Goal: Information Seeking & Learning: Learn about a topic

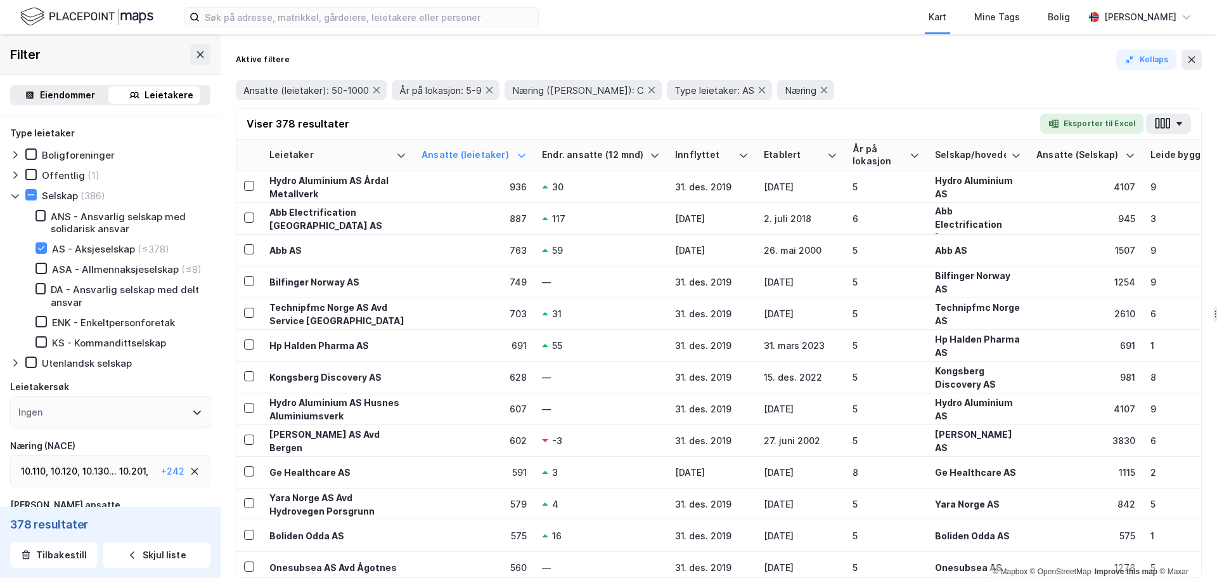
scroll to position [0, 332]
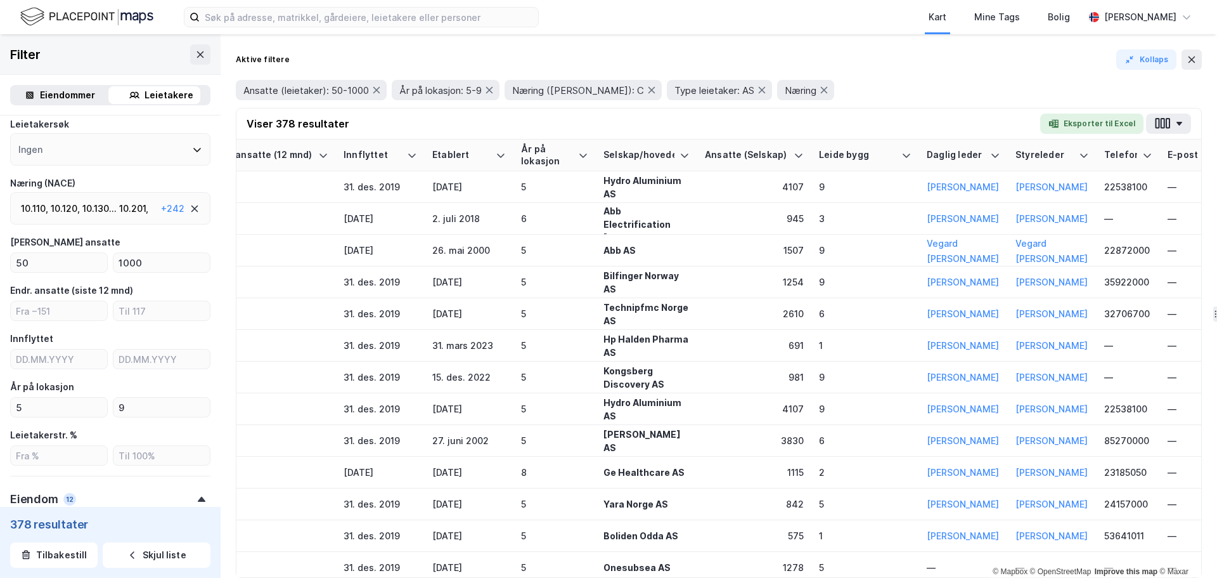
click at [84, 12] on img at bounding box center [86, 17] width 133 height 22
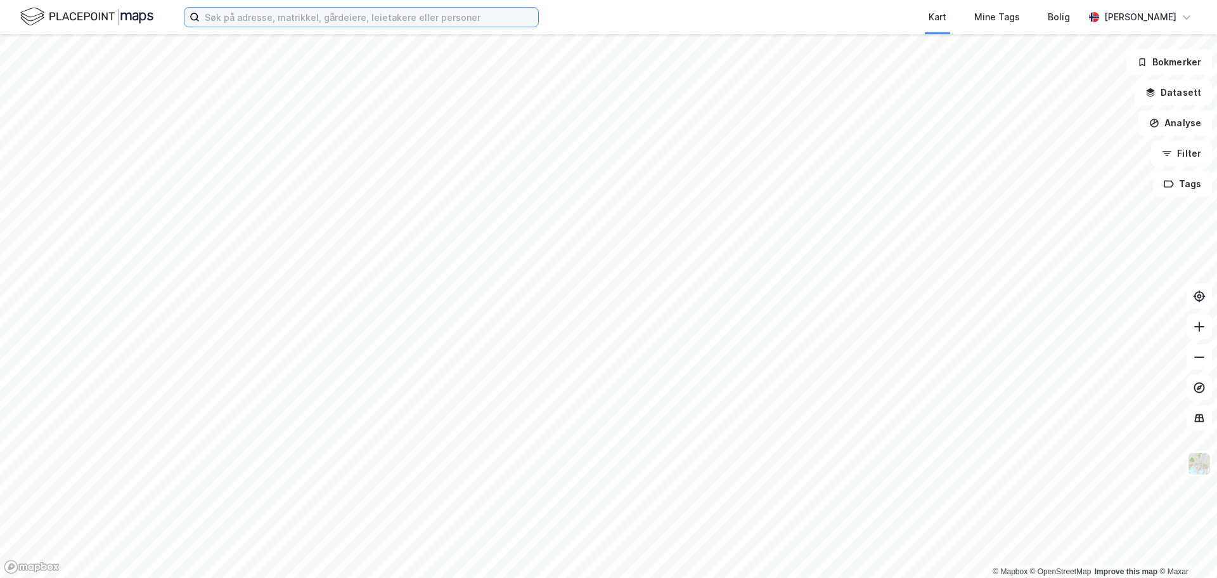
click at [233, 13] on input at bounding box center [369, 17] width 339 height 19
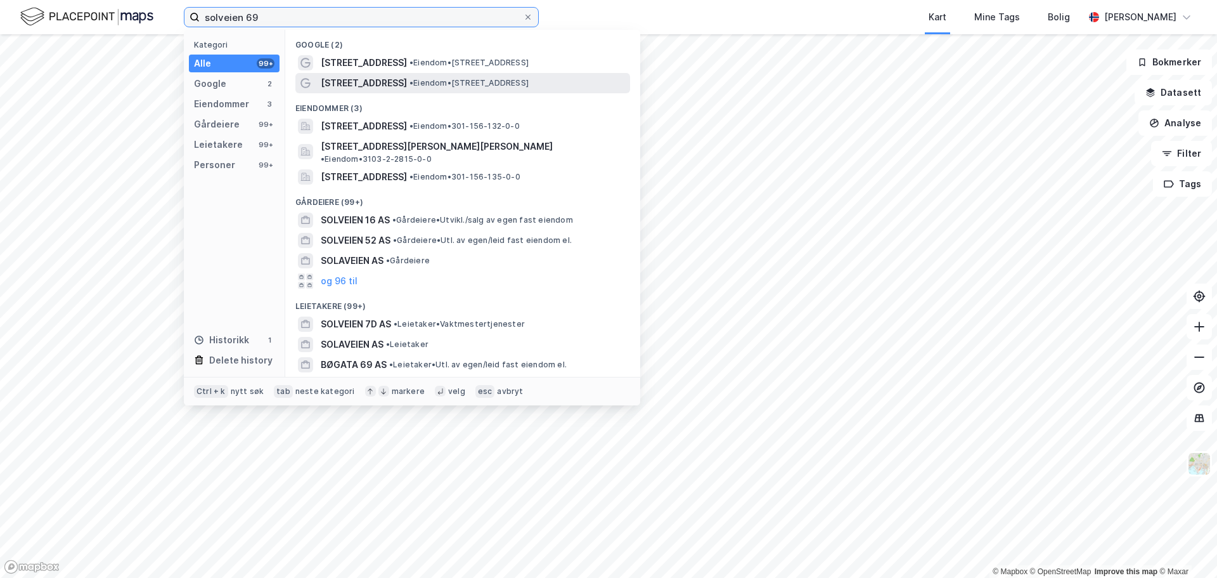
type input "solveien 69"
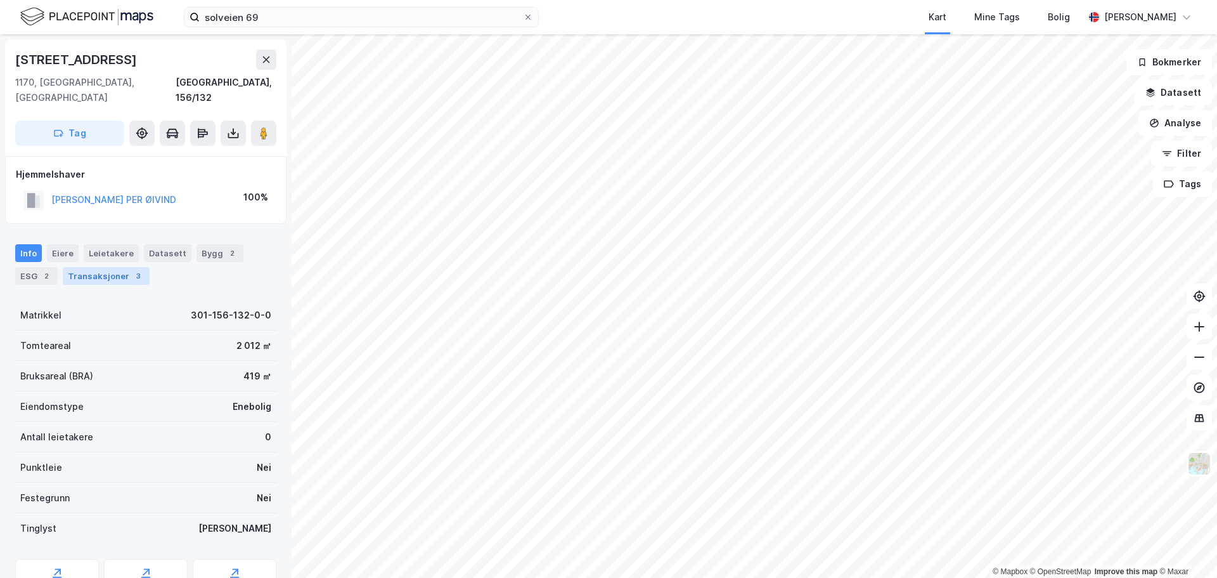
click at [101, 267] on div "Transaksjoner 3" at bounding box center [106, 276] width 87 height 18
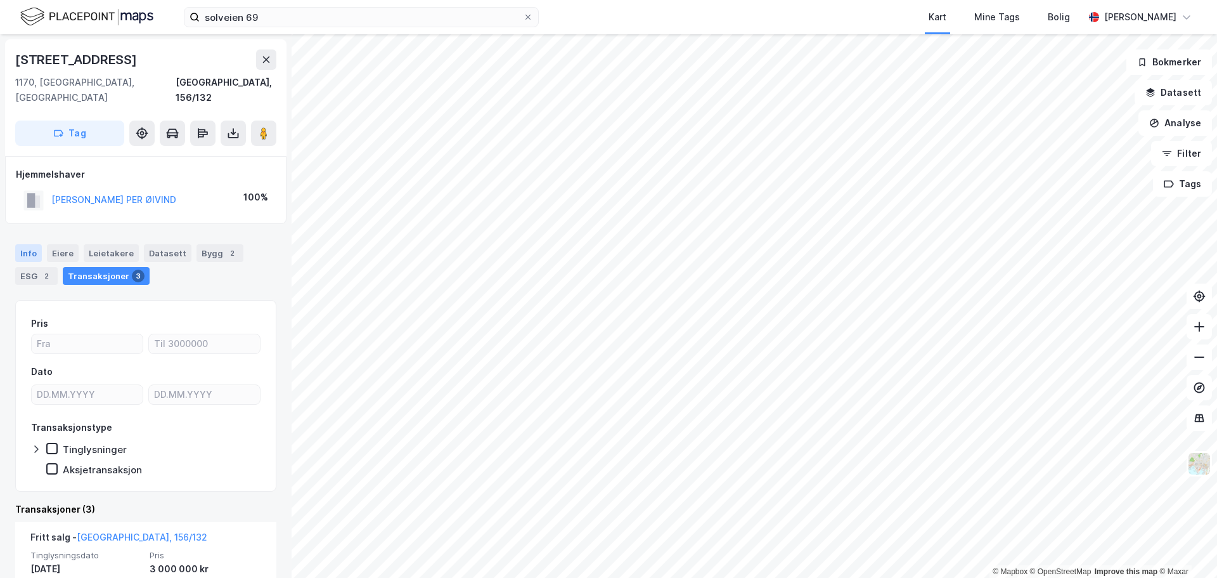
click at [32, 244] on div "Info" at bounding box center [28, 253] width 27 height 18
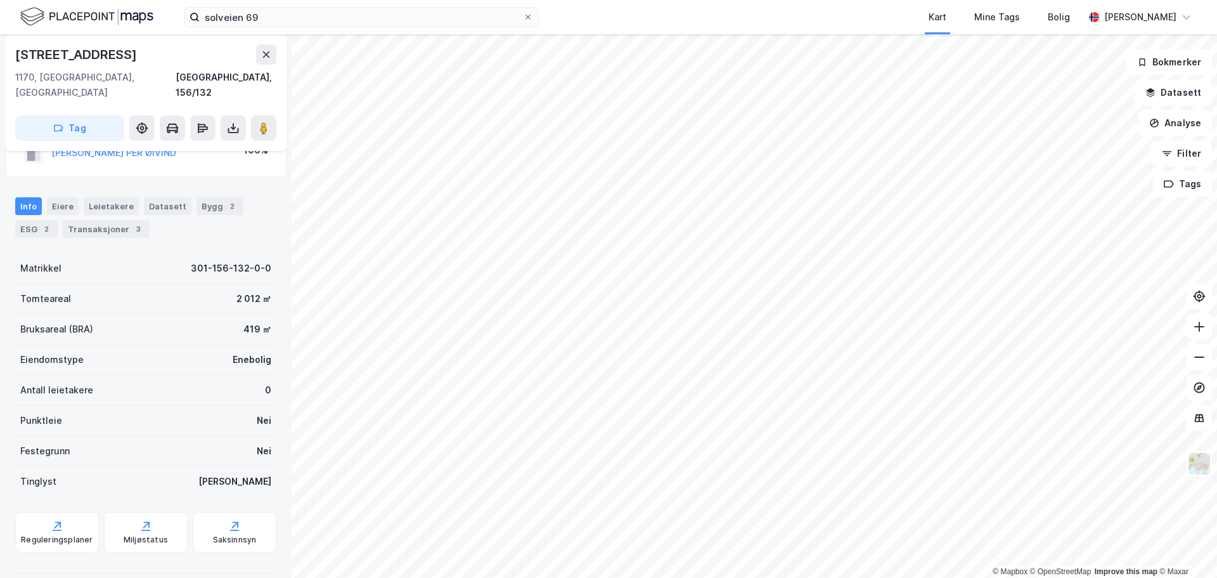
scroll to position [48, 0]
click at [220, 517] on div "Saksinnsyn" at bounding box center [235, 531] width 84 height 41
click at [108, 219] on div "Transaksjoner 3" at bounding box center [106, 228] width 87 height 18
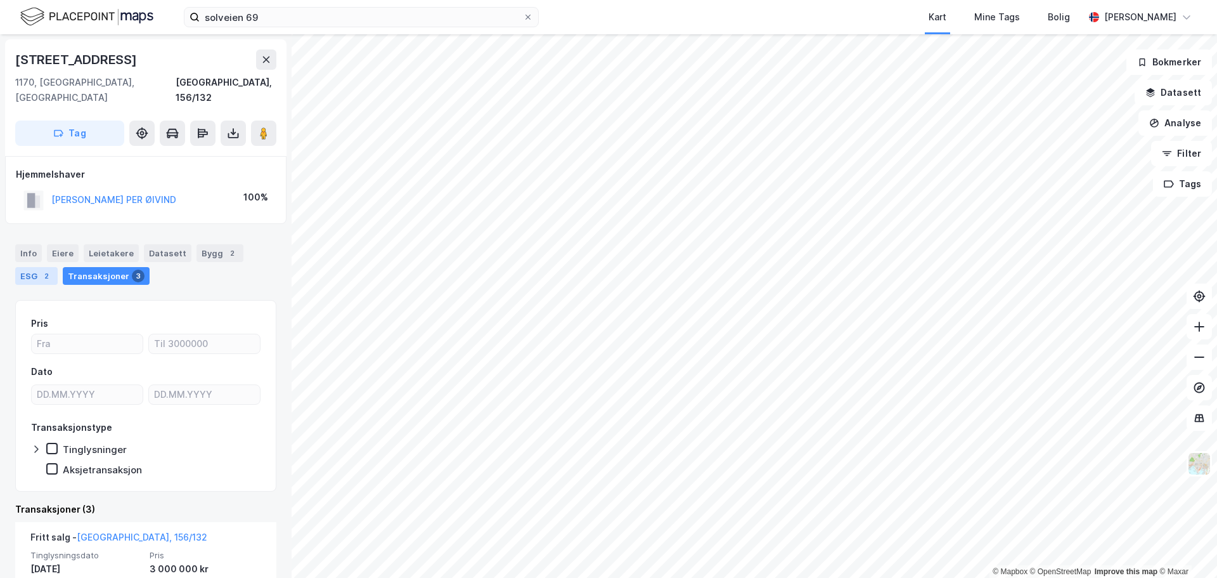
click at [49, 269] on div "2" at bounding box center [46, 275] width 13 height 13
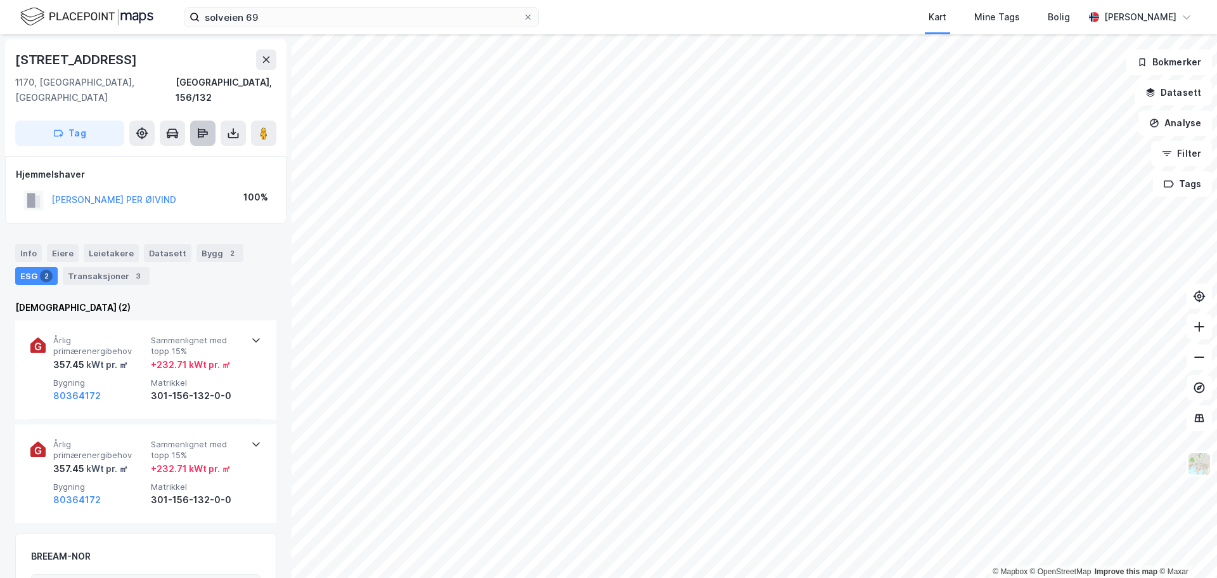
click at [207, 131] on icon at bounding box center [203, 133] width 10 height 4
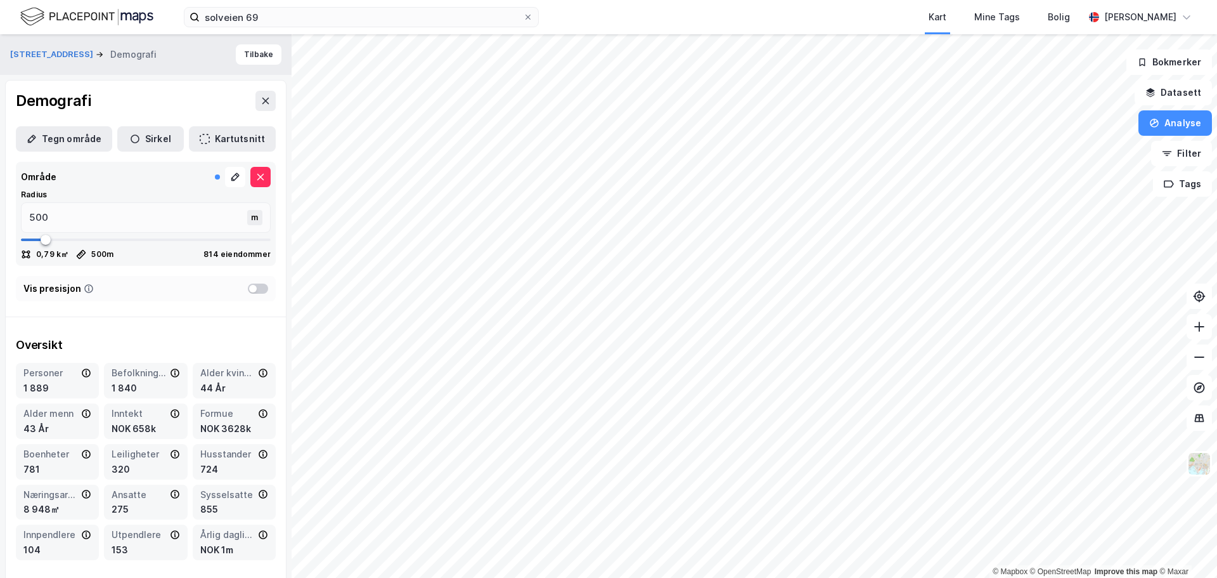
type input "489"
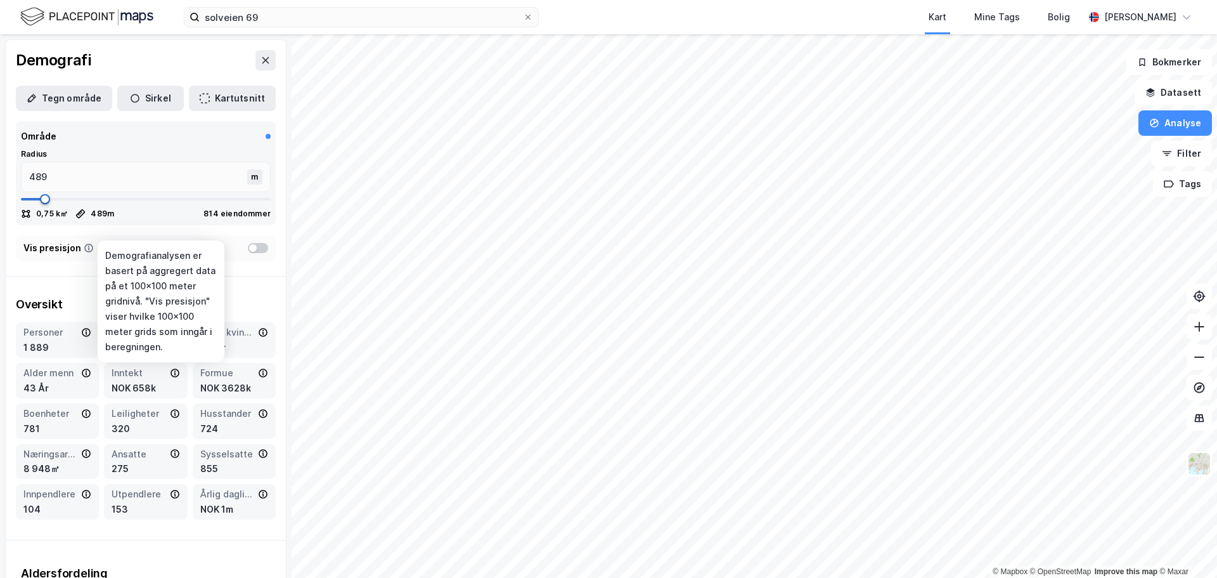
type input "476"
type input "463"
type input "449"
type input "436"
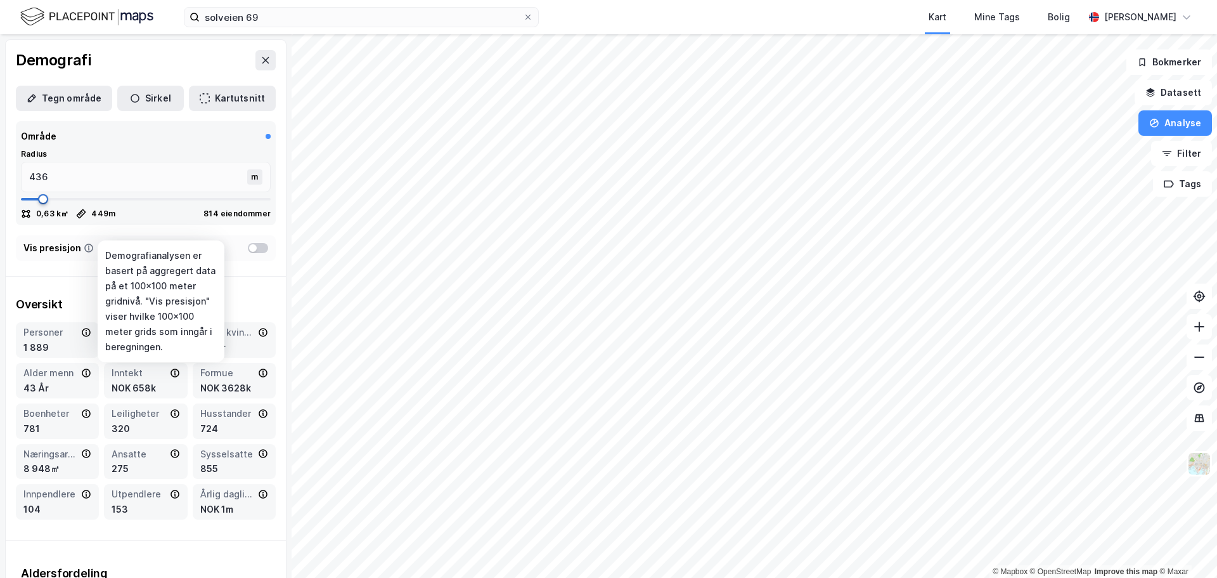
type input "423"
type input "397"
type input "370"
type input "357"
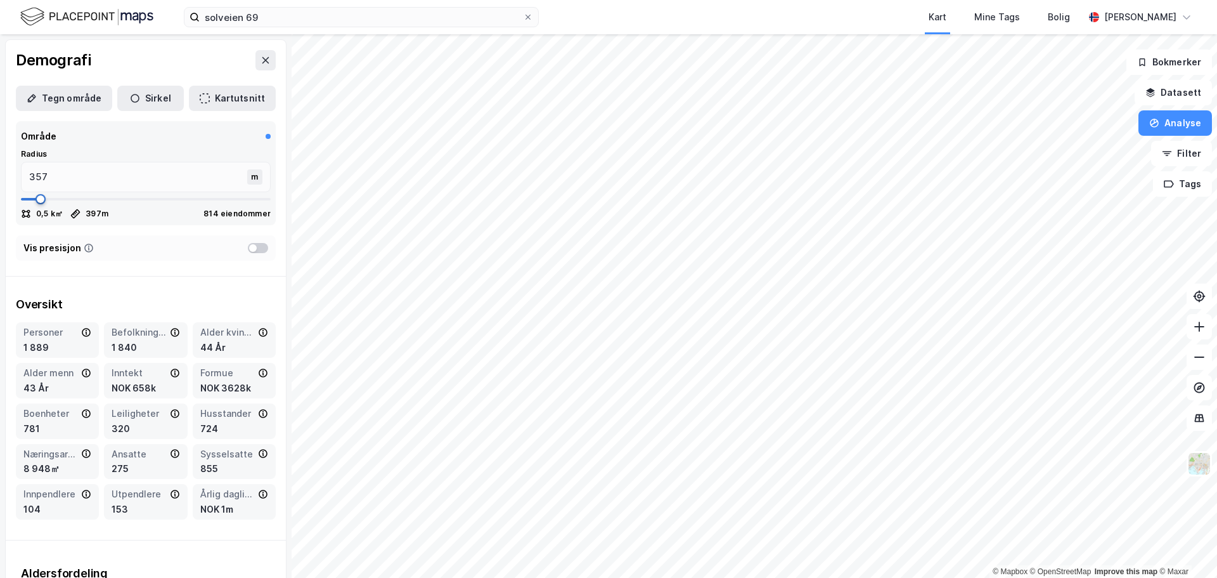
type input "344"
type input "318"
type input "304"
type input "291"
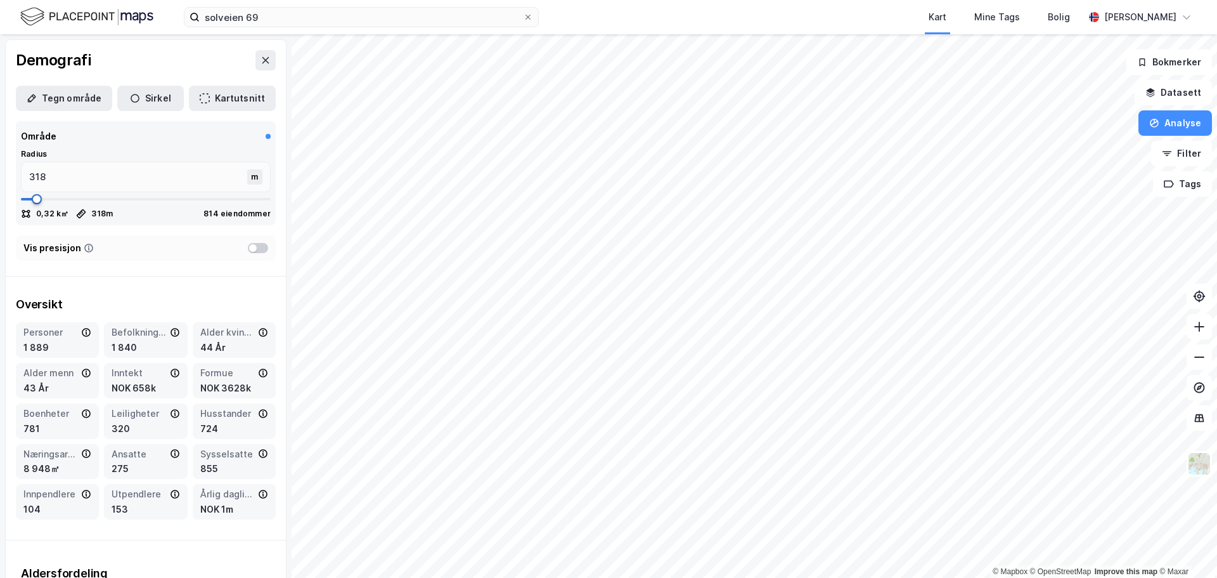
type input "291"
type input "278"
type input "265"
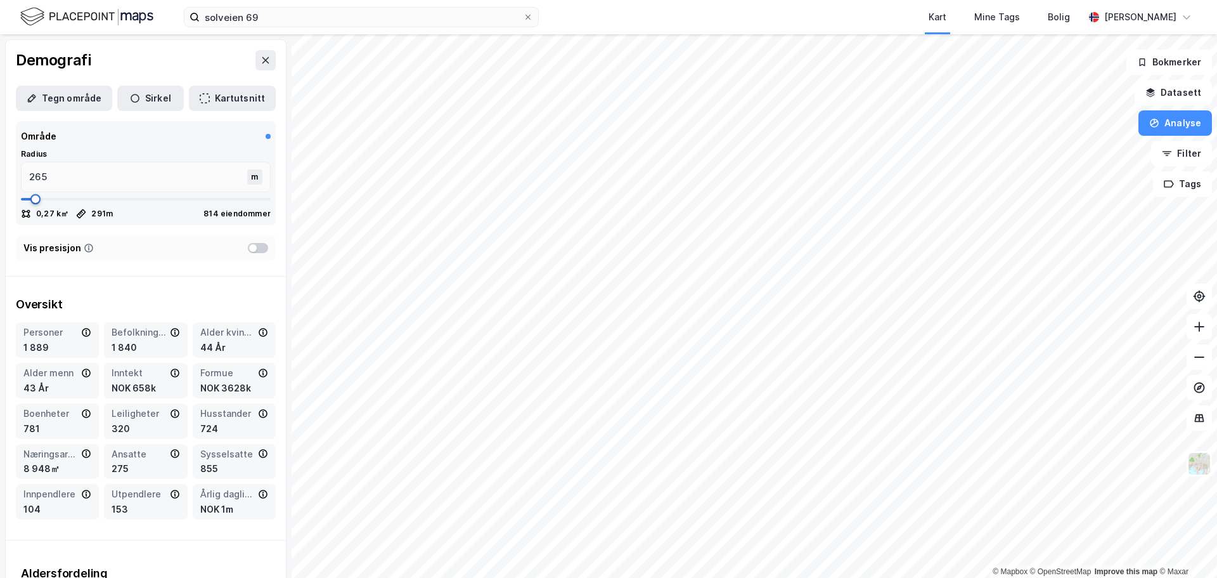
type input "252"
type input "238"
type input "252"
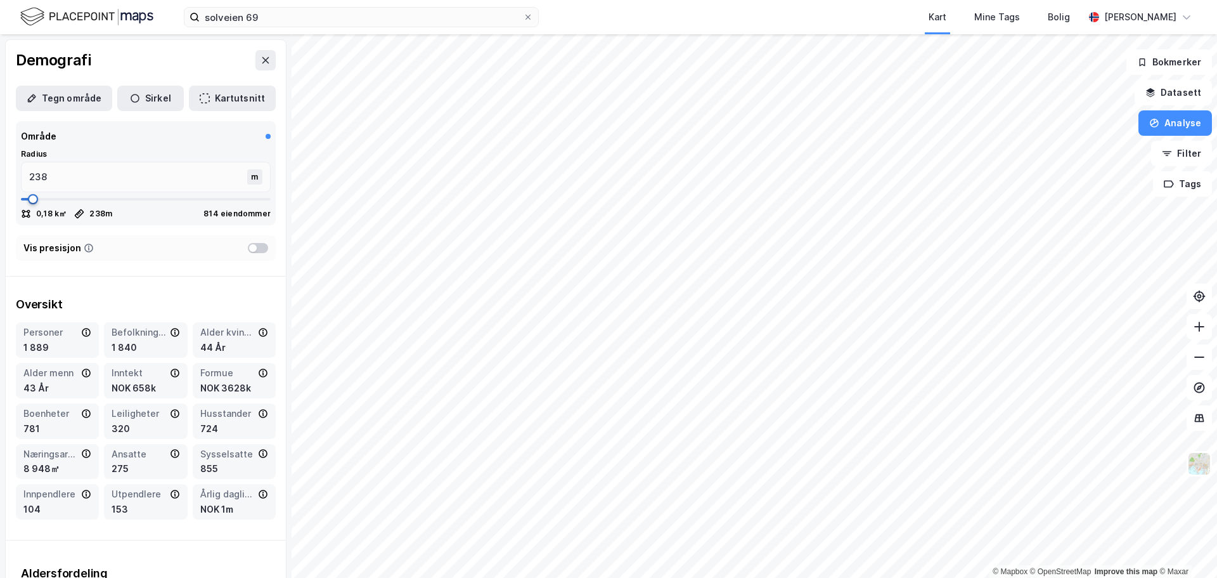
type input "252"
type input "265"
type input "278"
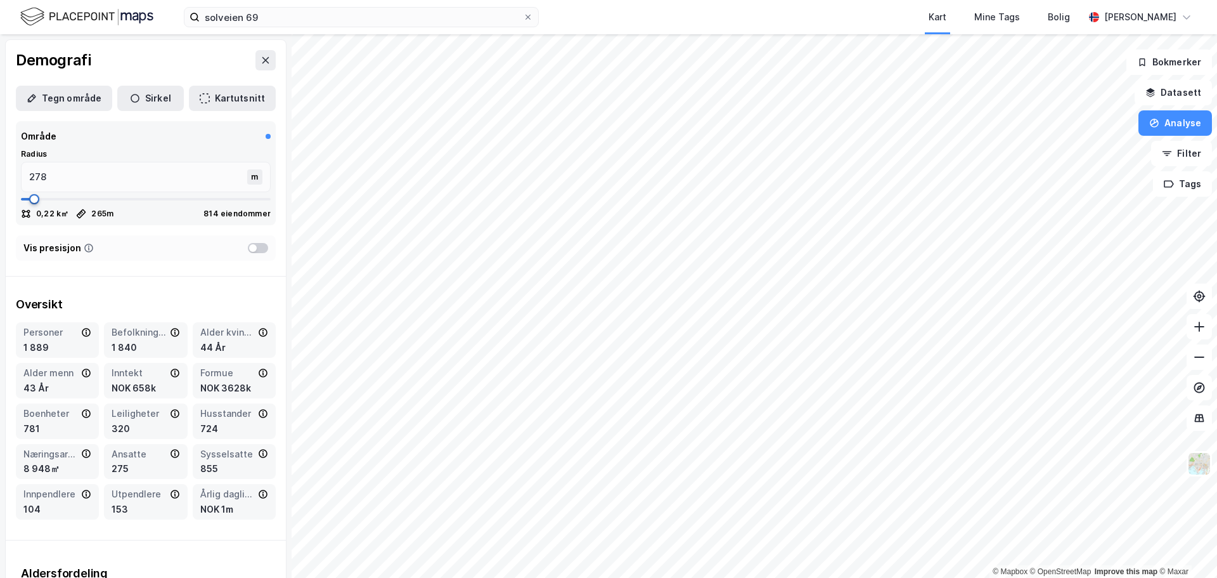
type input "291"
type input "304"
type input "318"
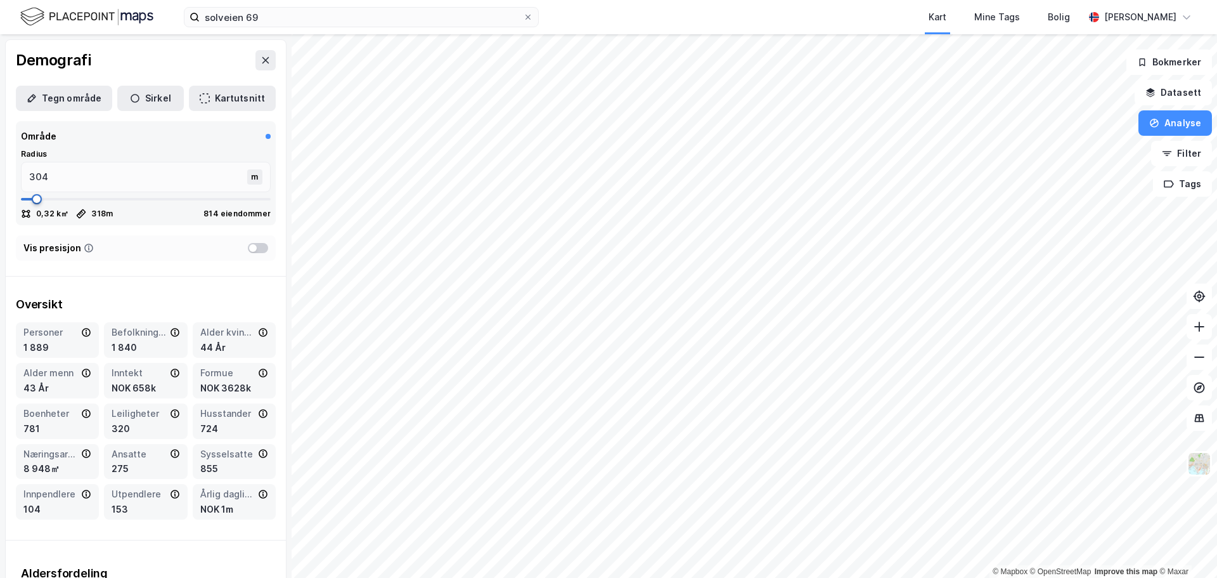
type input "318"
drag, startPoint x: 44, startPoint y: 240, endPoint x: 36, endPoint y: 236, distance: 9.1
click at [249, 250] on div at bounding box center [258, 248] width 20 height 10
click at [259, 247] on div at bounding box center [263, 248] width 8 height 8
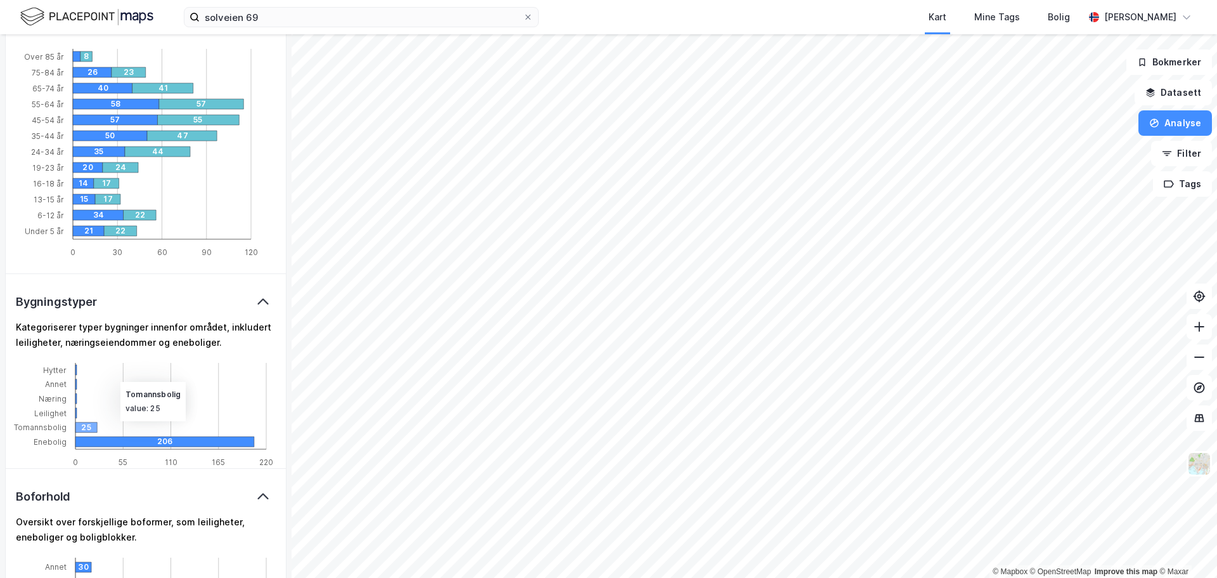
scroll to position [697, 0]
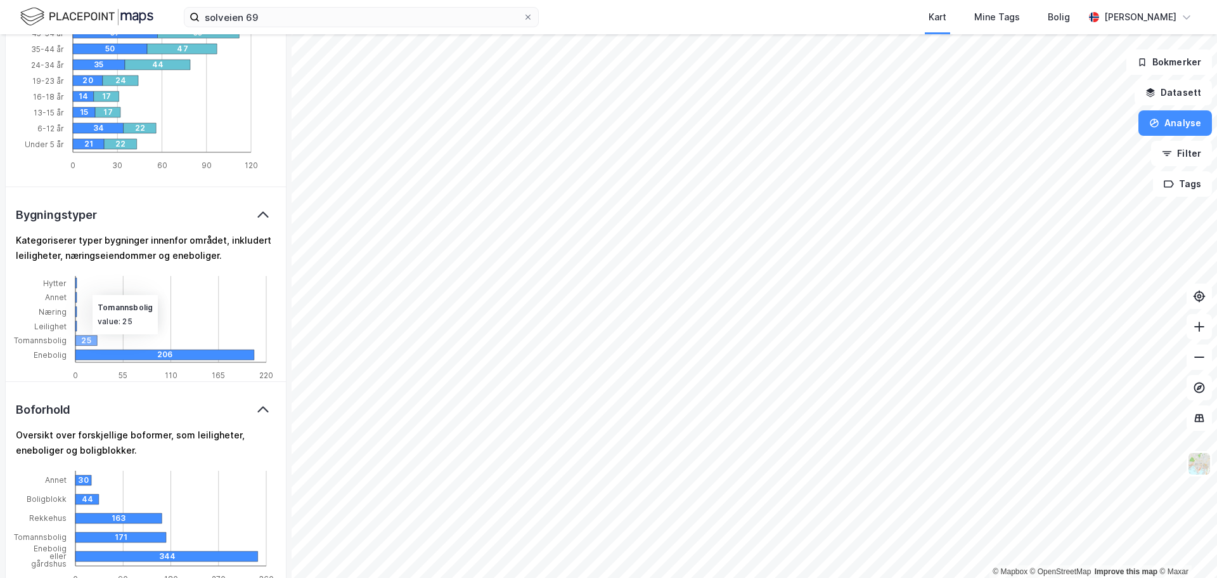
click at [86, 342] on div "25" at bounding box center [92, 340] width 22 height 10
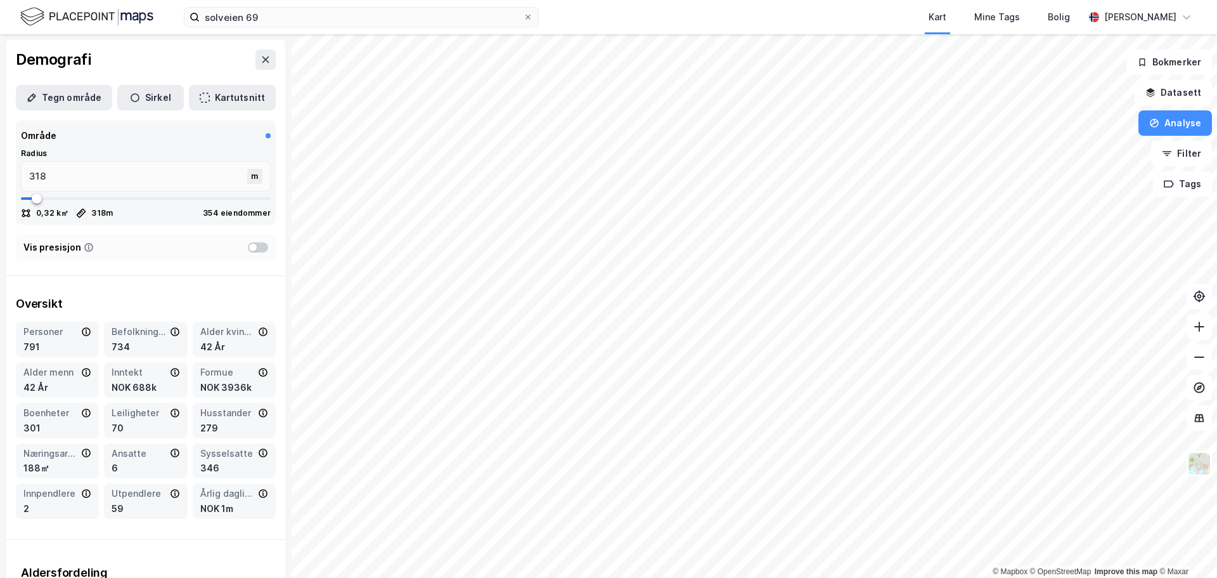
scroll to position [0, 0]
click at [261, 62] on icon at bounding box center [266, 60] width 10 height 10
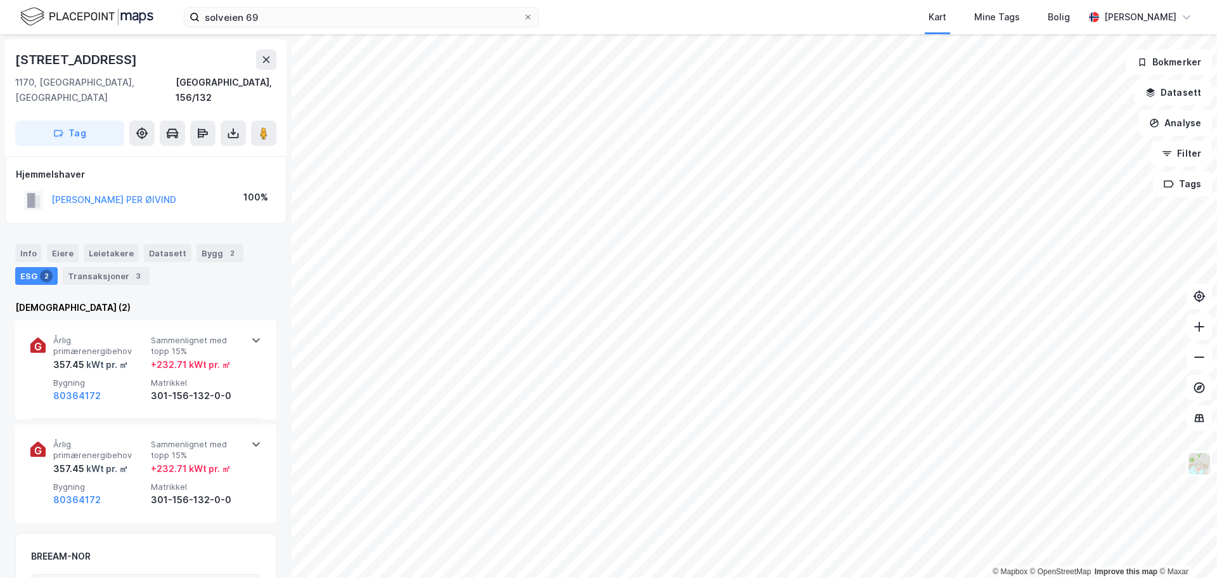
scroll to position [1, 0]
click at [176, 126] on icon at bounding box center [172, 132] width 13 height 13
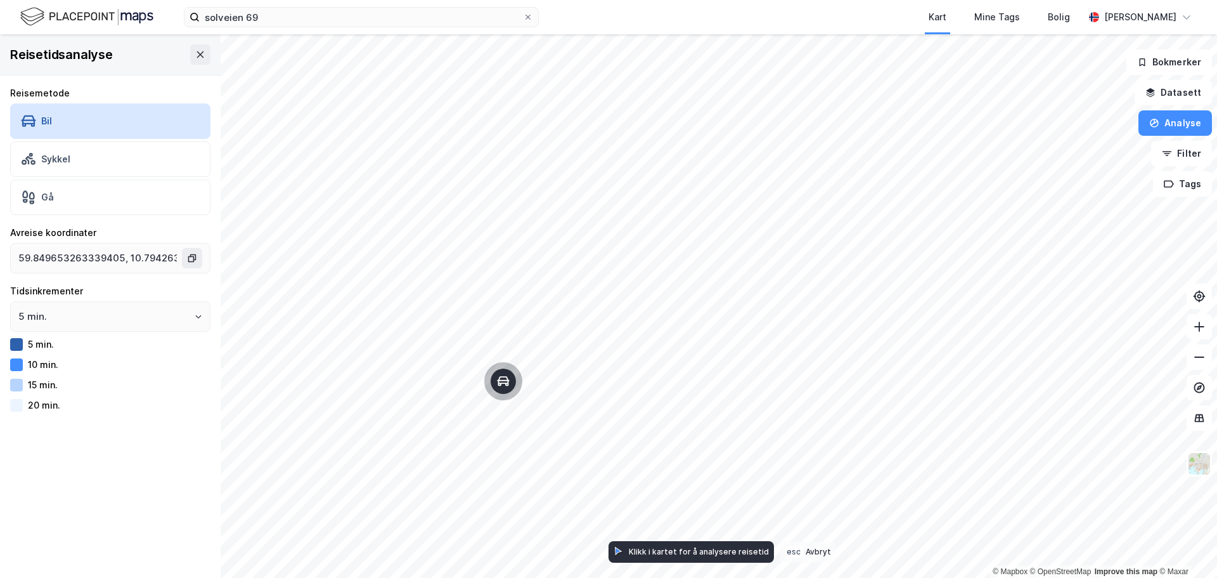
type input "59.86555339667481, 10.793112546669704"
click at [195, 320] on icon "Open" at bounding box center [199, 317] width 8 height 8
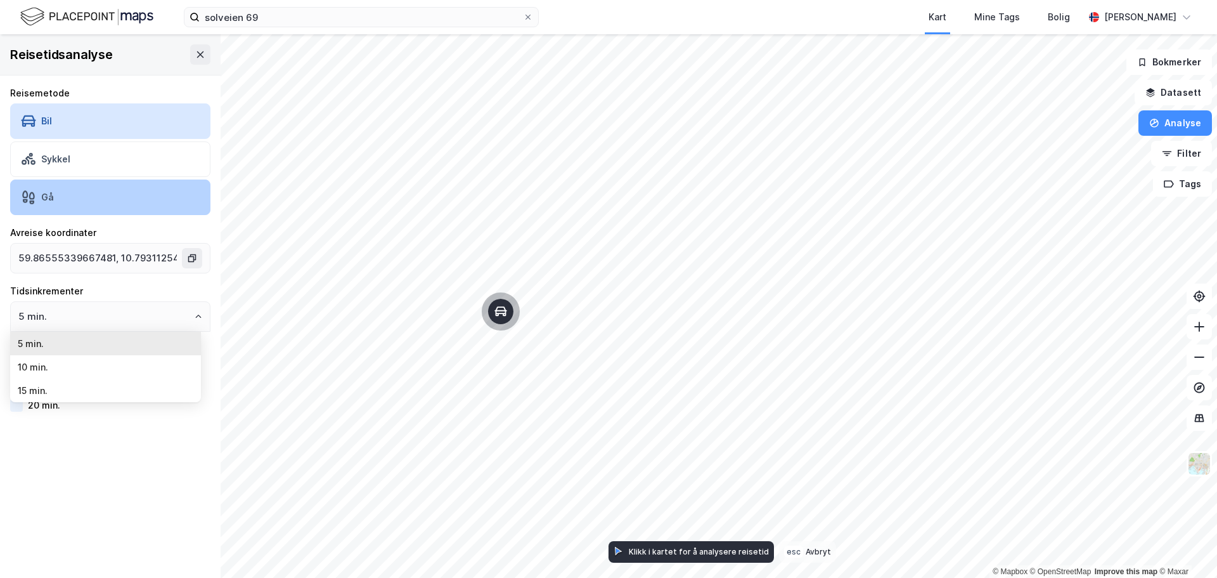
click at [152, 205] on div "Gå" at bounding box center [110, 197] width 200 height 36
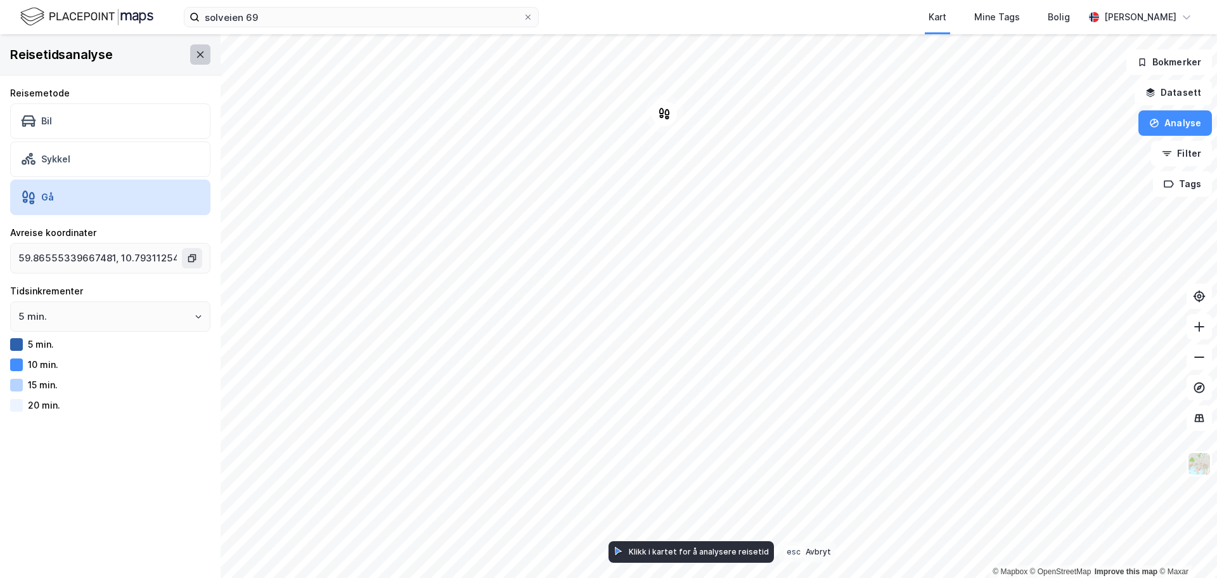
click at [195, 53] on icon at bounding box center [200, 54] width 10 height 10
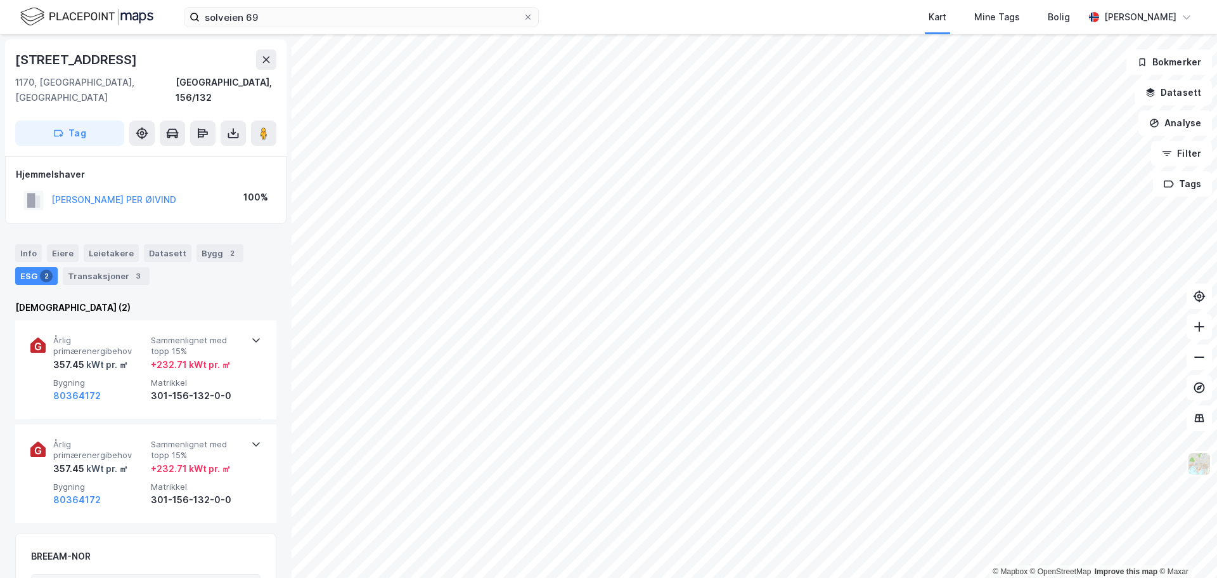
scroll to position [1, 0]
click at [27, 243] on div "Info" at bounding box center [28, 252] width 27 height 18
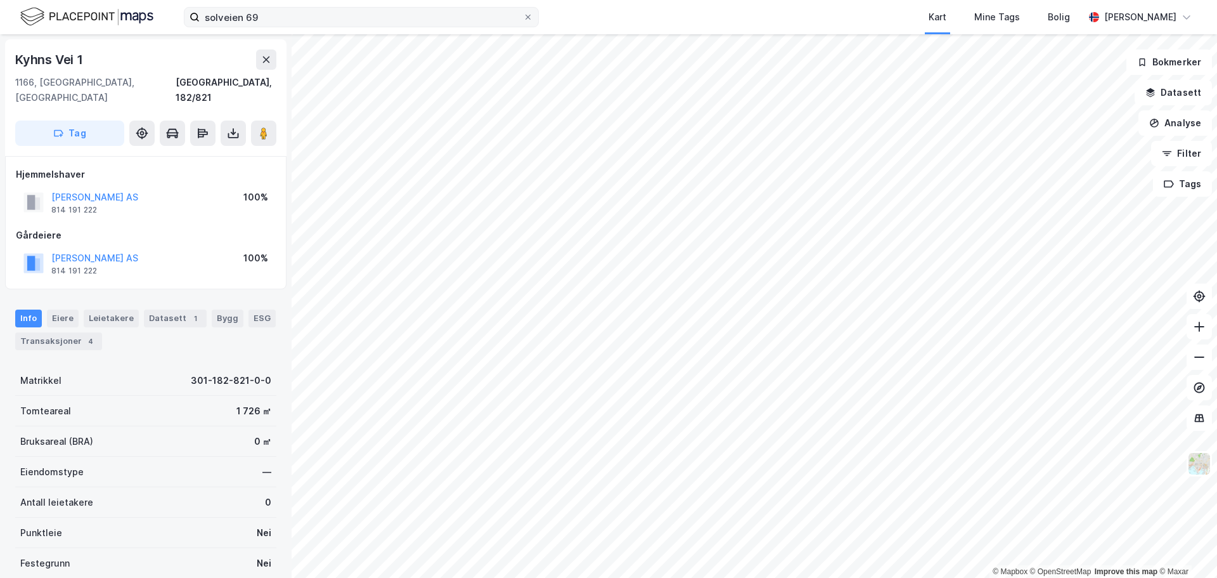
scroll to position [1, 0]
